Goal: Task Accomplishment & Management: Manage account settings

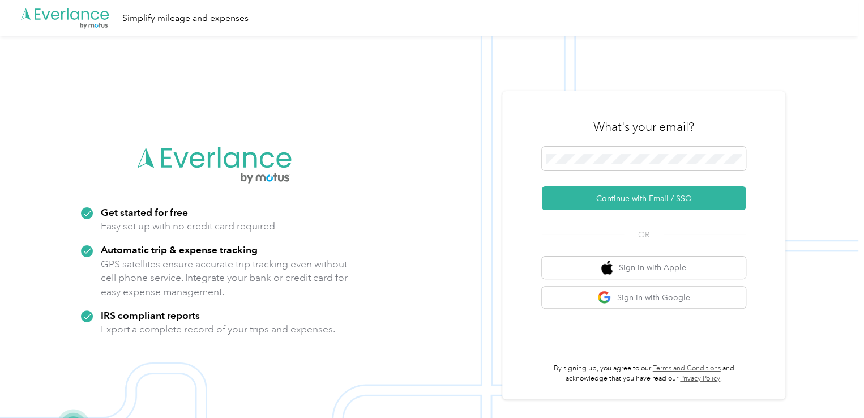
click at [623, 143] on div "What's your email?" at bounding box center [644, 127] width 204 height 40
click at [633, 166] on span at bounding box center [644, 159] width 204 height 24
click at [579, 147] on span at bounding box center [644, 159] width 204 height 24
click at [582, 165] on span at bounding box center [644, 159] width 204 height 24
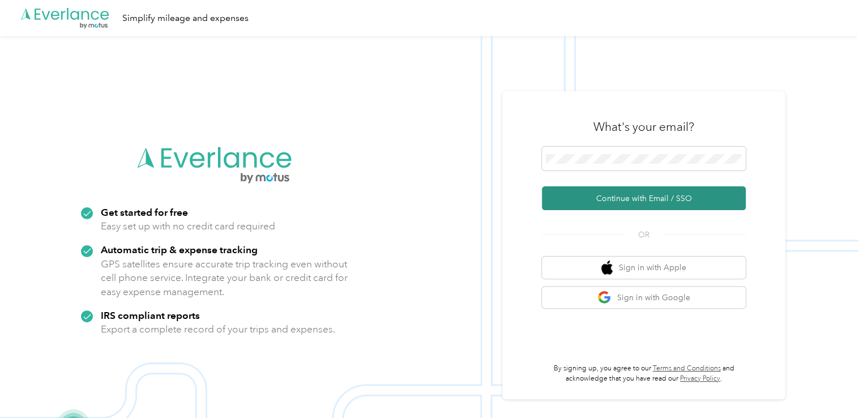
click at [616, 188] on button "Continue with Email / SSO" at bounding box center [644, 198] width 204 height 24
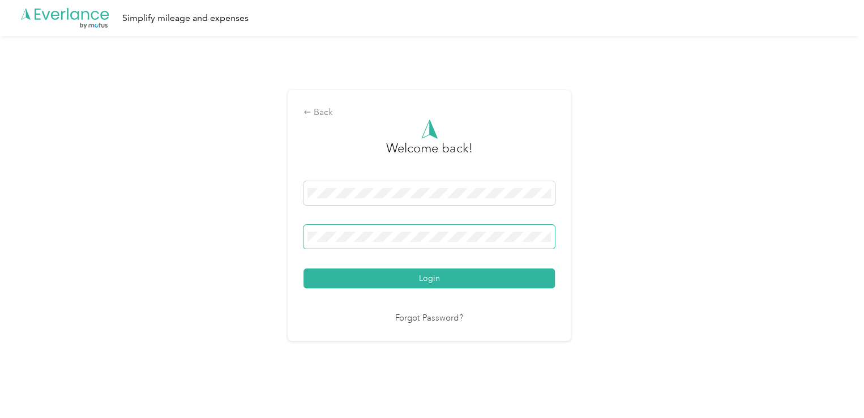
click at [356, 245] on span at bounding box center [430, 237] width 252 height 24
click at [304, 269] on button "Login" at bounding box center [430, 279] width 252 height 20
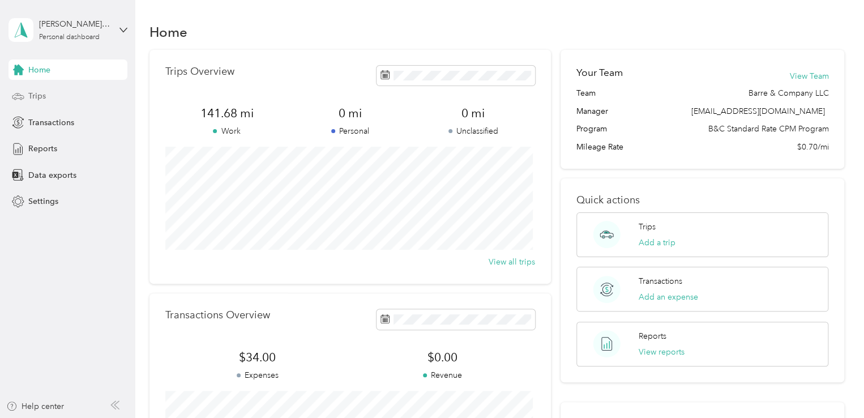
click at [43, 96] on span "Trips" at bounding box center [37, 96] width 18 height 12
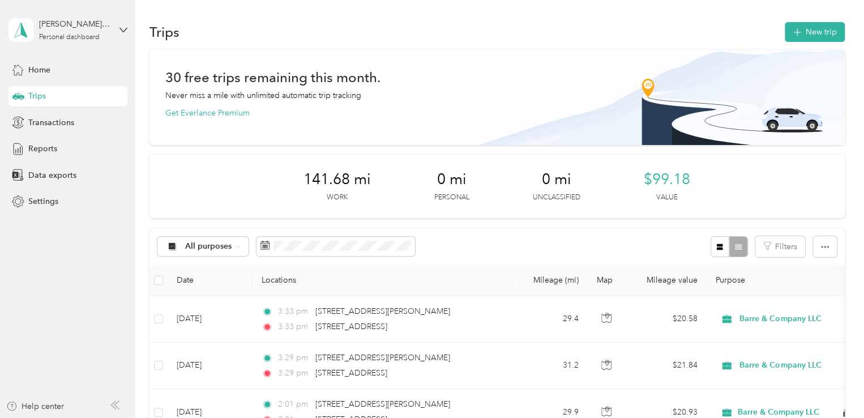
click at [455, 261] on div "All purposes Filters" at bounding box center [498, 246] width 696 height 37
click at [807, 40] on button "New trip" at bounding box center [815, 32] width 60 height 20
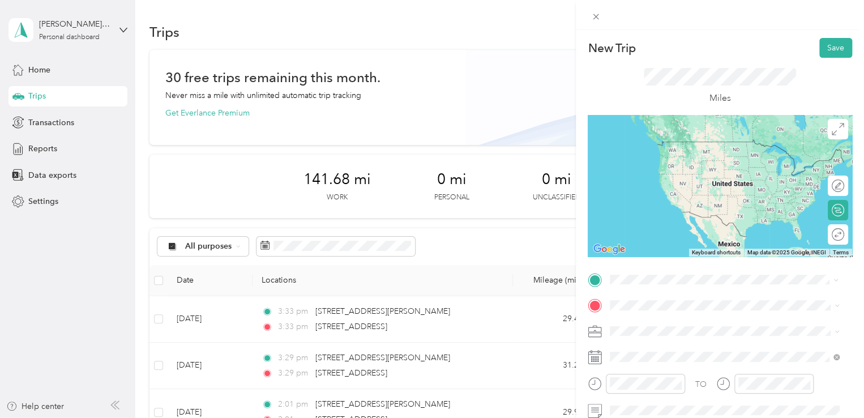
click at [648, 143] on span "[STREET_ADDRESS][PERSON_NAME][US_STATE]" at bounding box center [720, 142] width 176 height 10
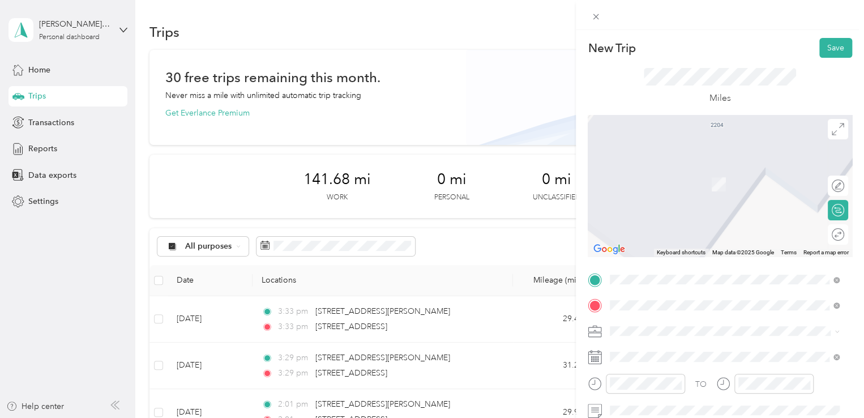
click at [642, 211] on span "[STREET_ADDRESS][US_STATE]" at bounding box center [688, 211] width 113 height 10
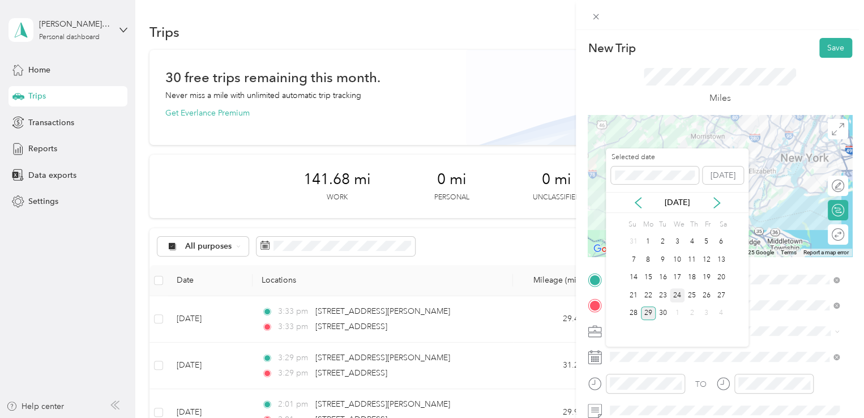
click at [677, 294] on div "24" at bounding box center [677, 295] width 15 height 14
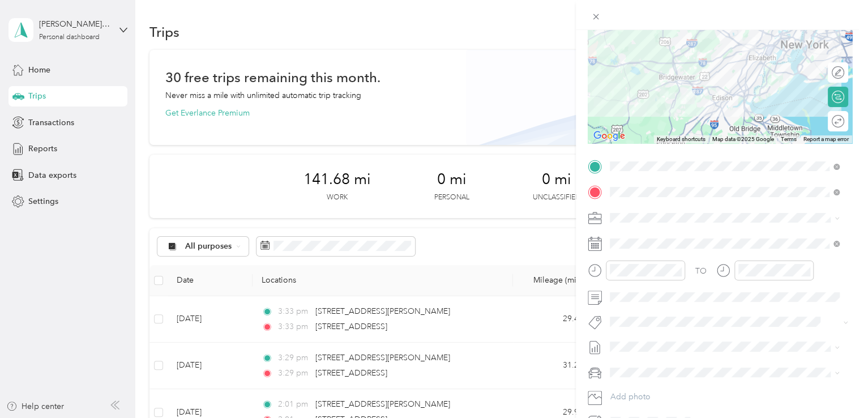
scroll to position [170, 0]
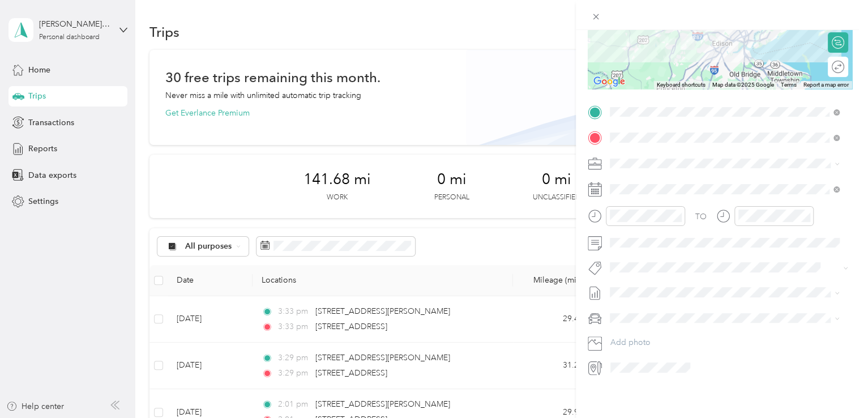
click at [830, 75] on div "Edit route Calculate route Round trip" at bounding box center [838, 46] width 20 height 77
click at [836, 67] on icon at bounding box center [836, 68] width 1 height 2
click at [825, 64] on div at bounding box center [833, 67] width 24 height 12
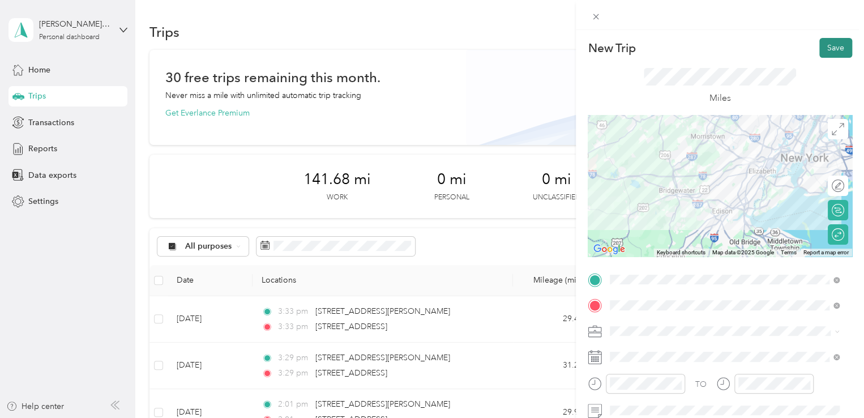
click at [825, 45] on button "Save" at bounding box center [836, 48] width 33 height 20
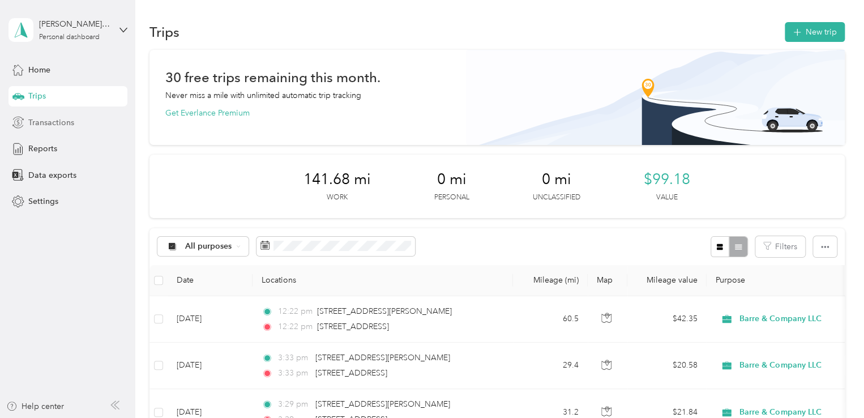
click at [53, 127] on span "Transactions" at bounding box center [51, 123] width 46 height 12
